Goal: Navigation & Orientation: Understand site structure

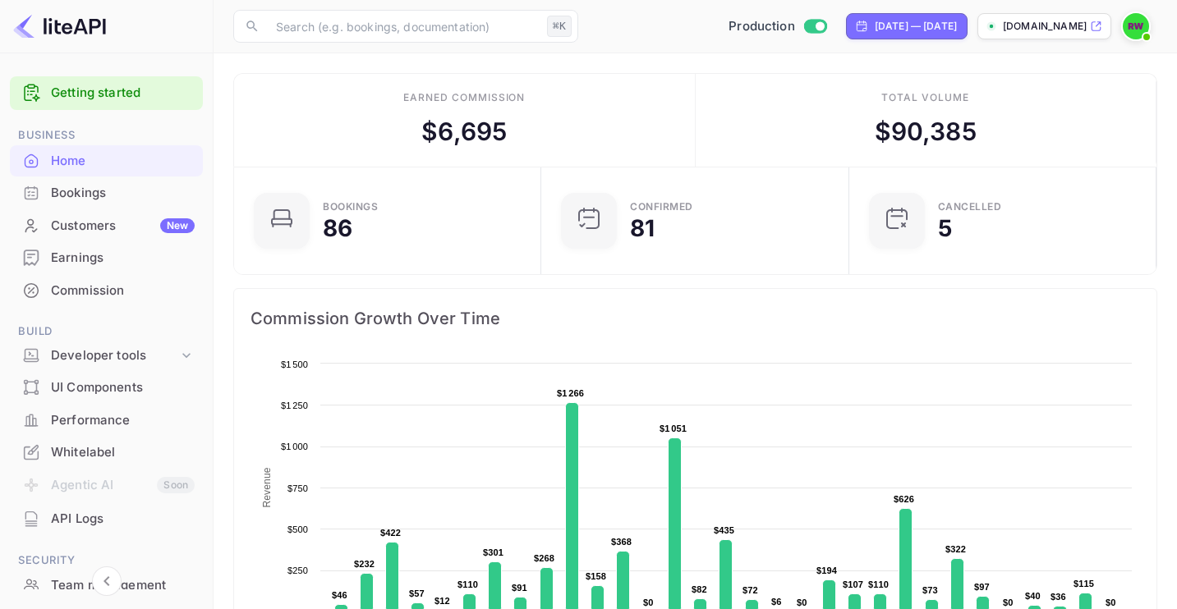
scroll to position [13, 12]
click at [87, 259] on div "Earnings" at bounding box center [123, 258] width 144 height 19
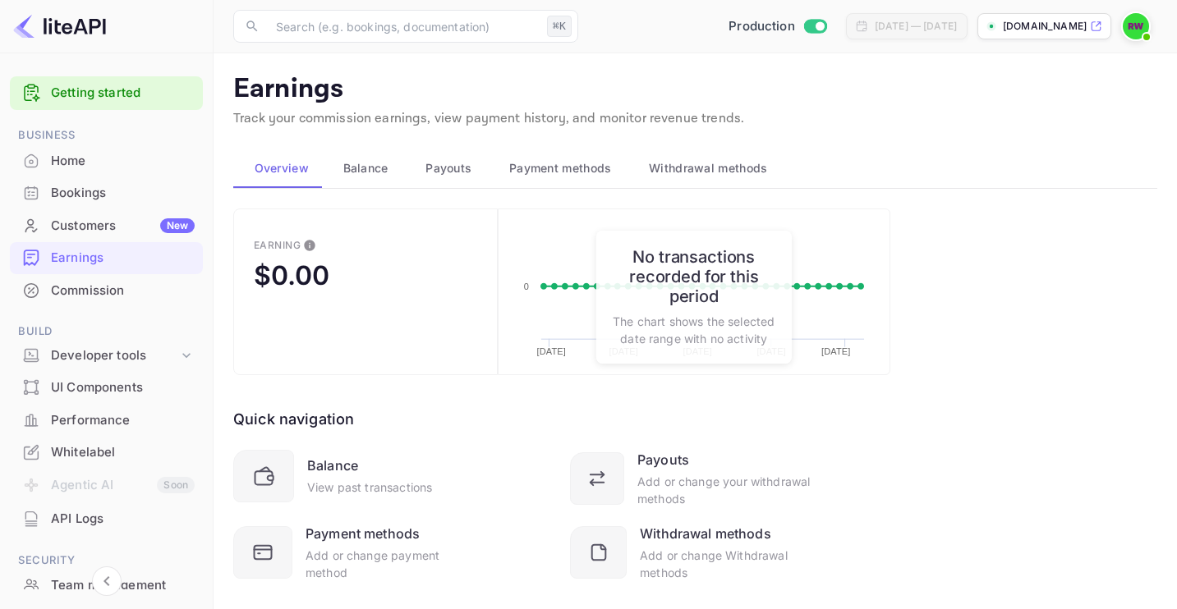
click at [874, 29] on div "[DATE] — [DATE]" at bounding box center [915, 26] width 82 height 15
click at [874, 30] on div "[DATE] — [DATE]" at bounding box center [915, 26] width 82 height 15
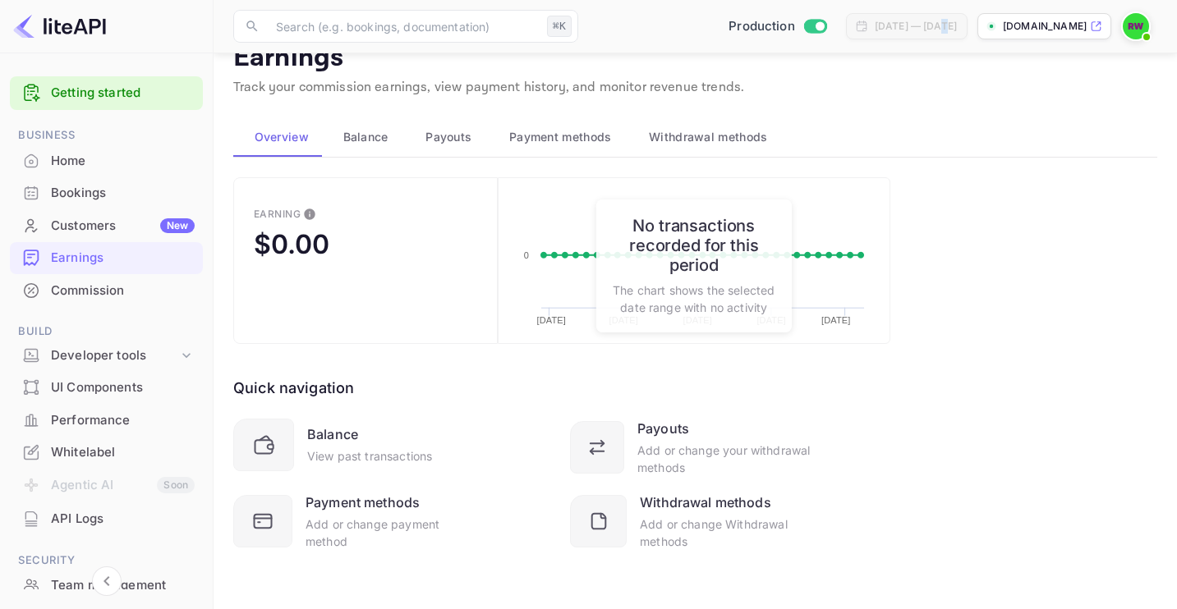
scroll to position [32, 0]
click at [334, 429] on div "Balance" at bounding box center [332, 434] width 51 height 20
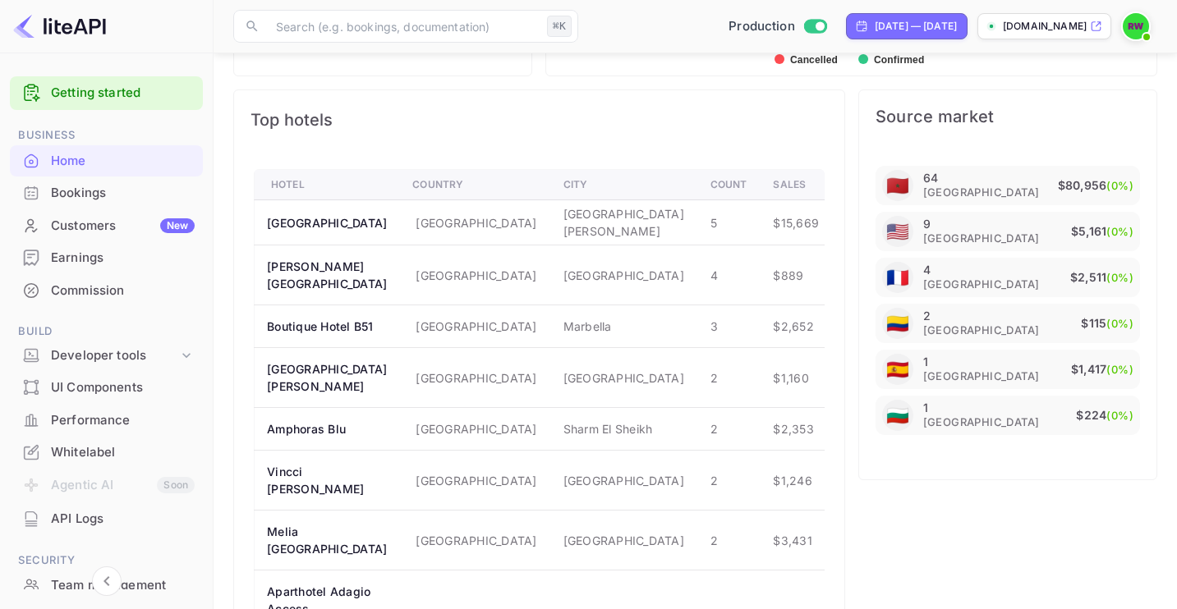
scroll to position [920, 0]
click at [80, 256] on div "Earnings" at bounding box center [123, 258] width 144 height 19
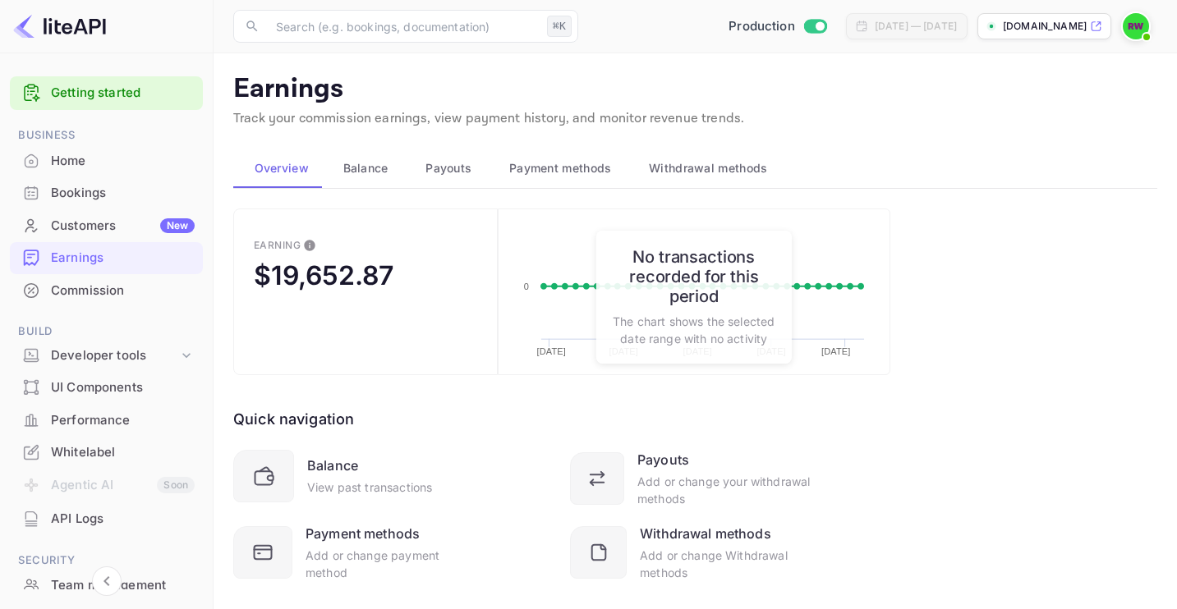
click at [94, 227] on div "Customers New" at bounding box center [123, 226] width 144 height 19
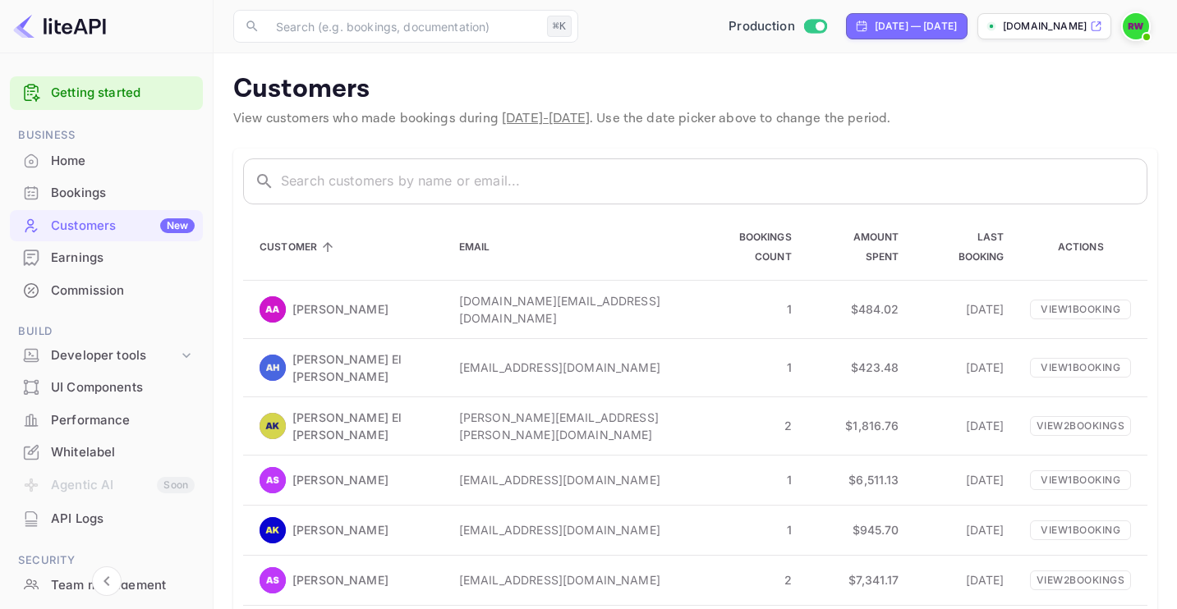
click at [135, 388] on div "UI Components" at bounding box center [123, 388] width 144 height 19
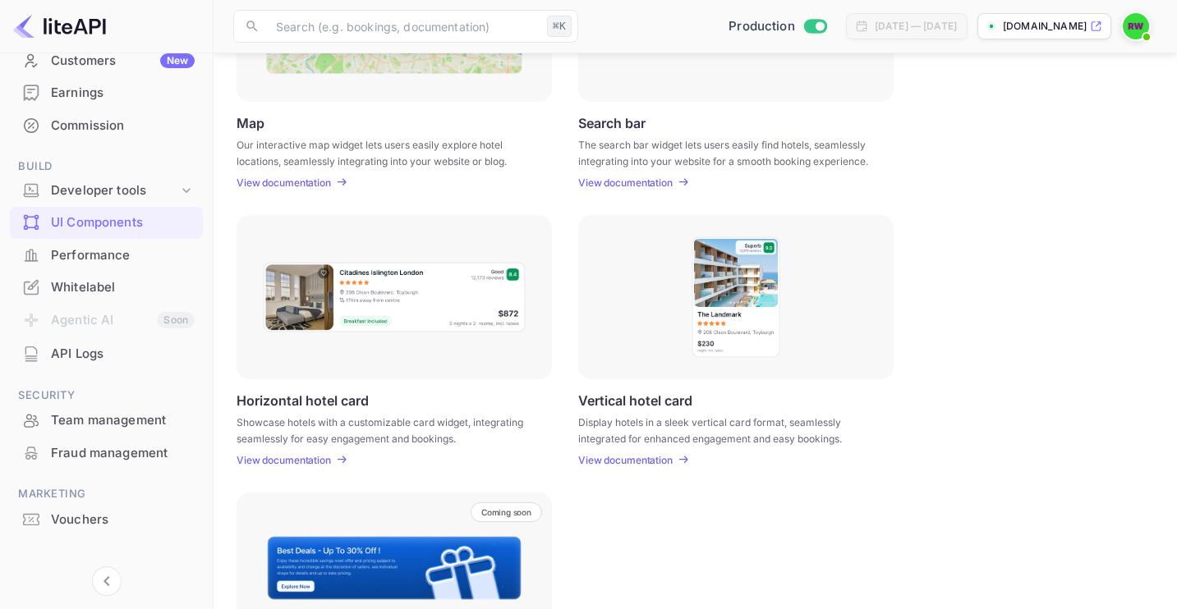
scroll to position [182, 0]
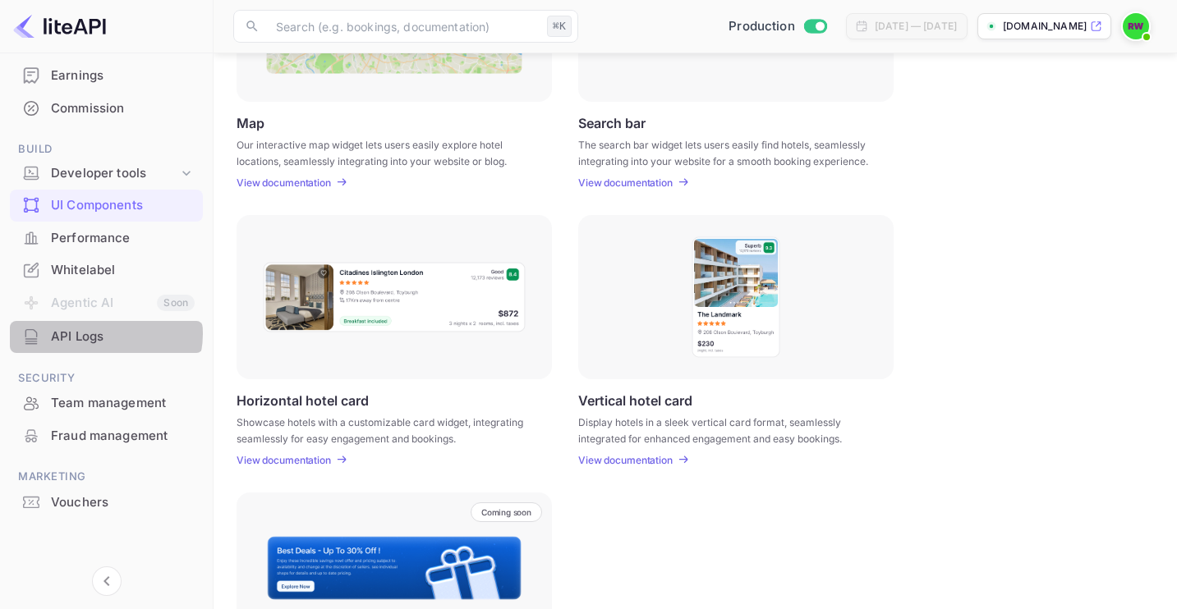
click at [99, 333] on div "API Logs" at bounding box center [123, 337] width 144 height 19
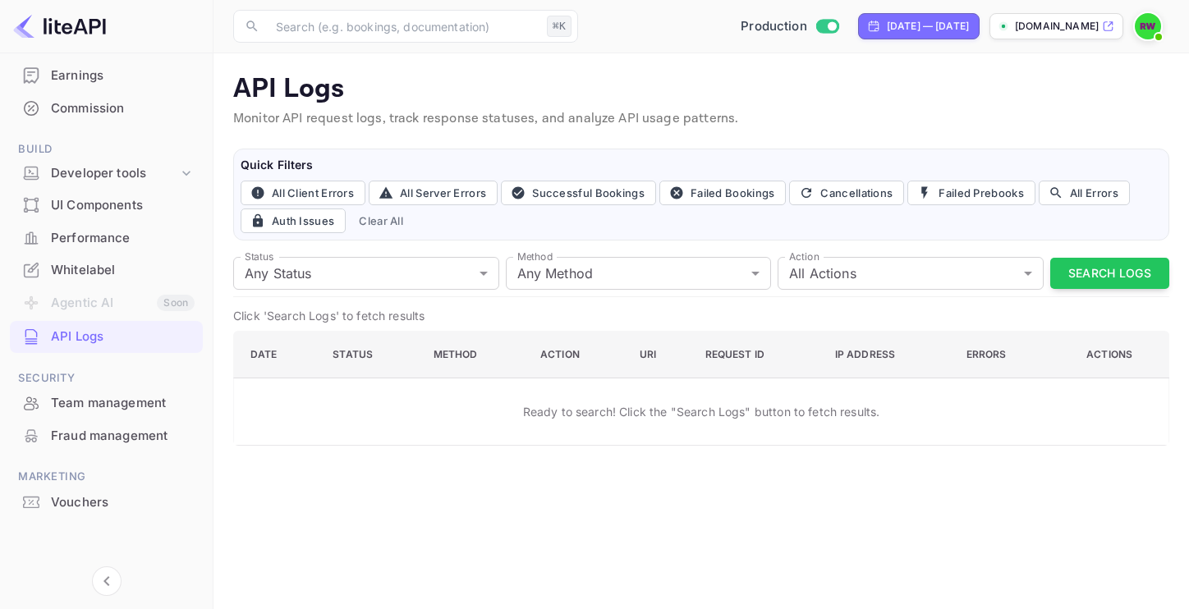
click at [110, 406] on div "Team management" at bounding box center [123, 403] width 144 height 19
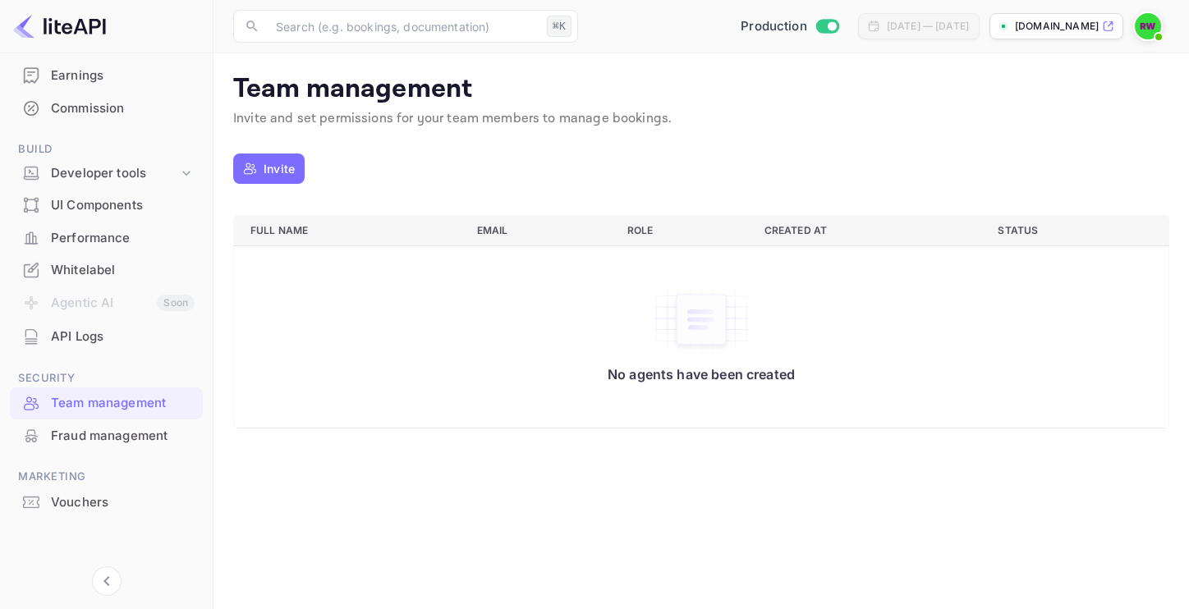
click at [116, 441] on div "Fraud management" at bounding box center [123, 436] width 144 height 19
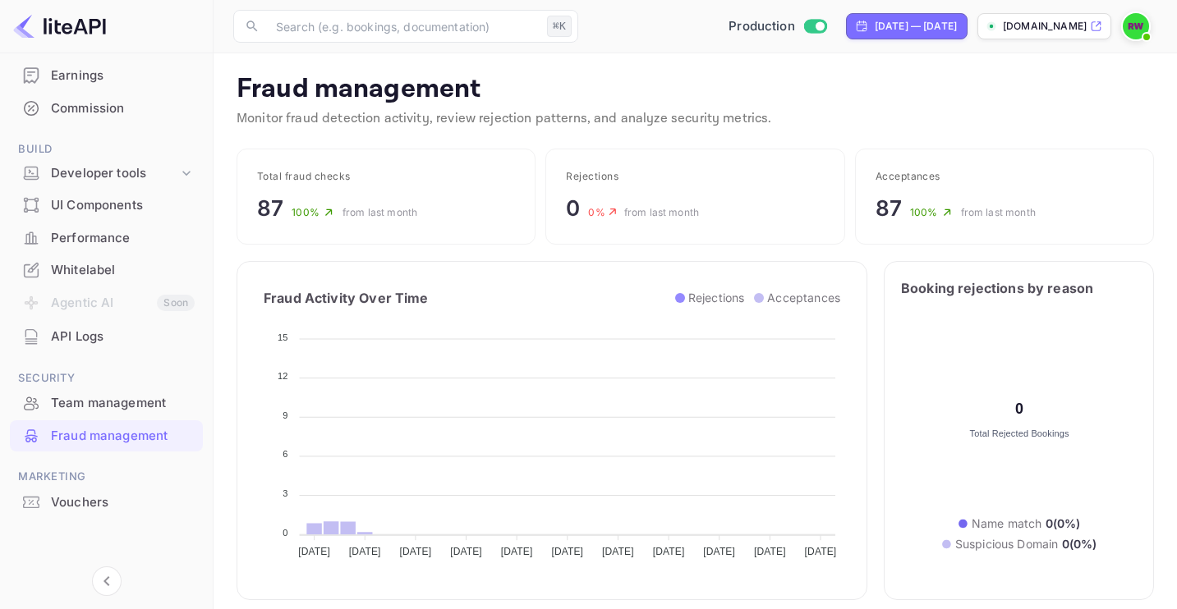
scroll to position [325, 396]
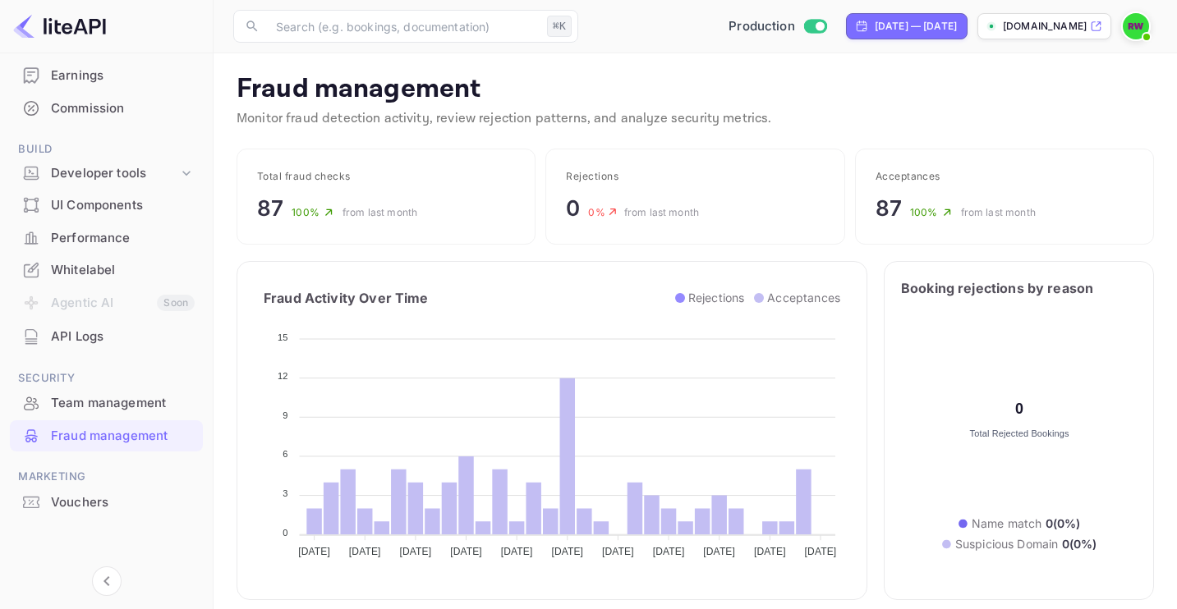
click at [1136, 28] on img at bounding box center [1135, 26] width 26 height 26
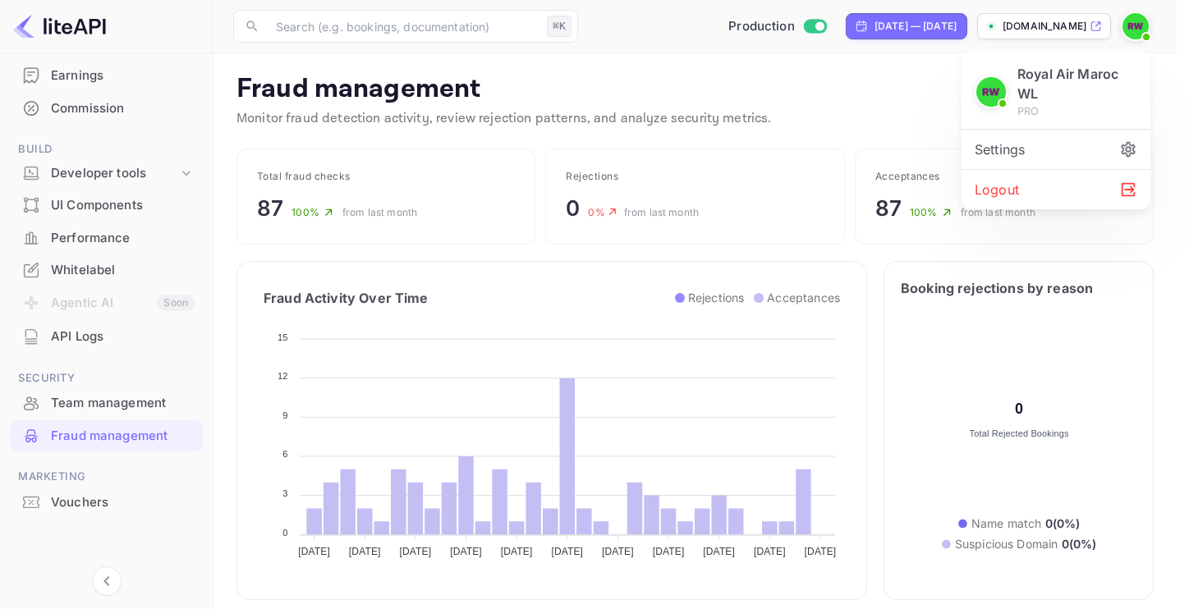
click at [1169, 79] on div at bounding box center [594, 304] width 1189 height 609
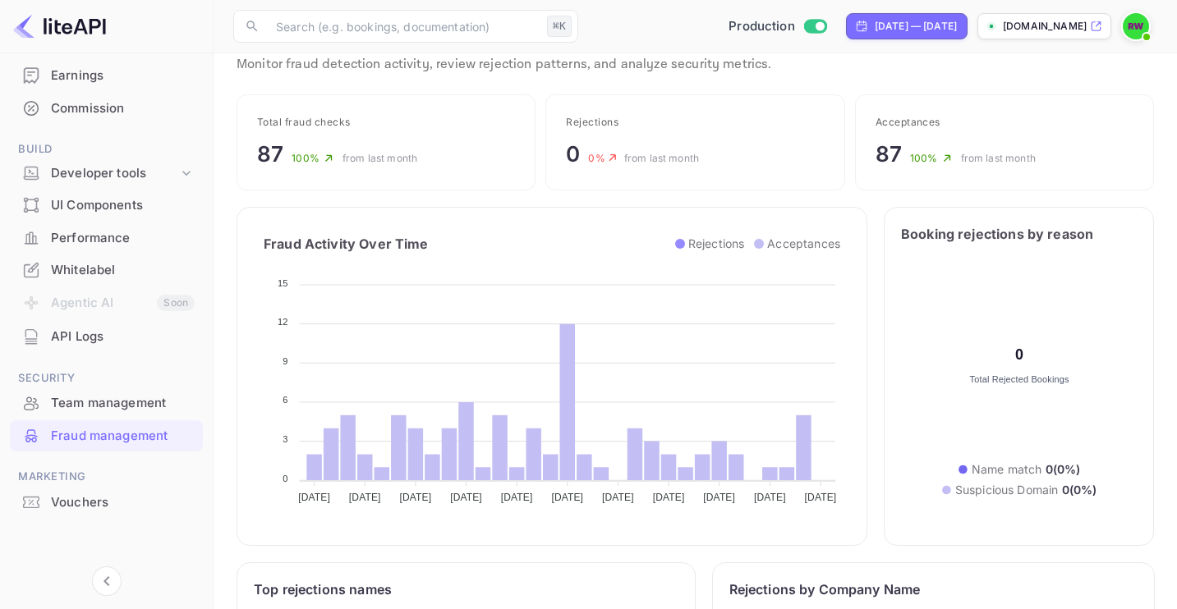
scroll to position [0, 0]
